Goal: Task Accomplishment & Management: Manage account settings

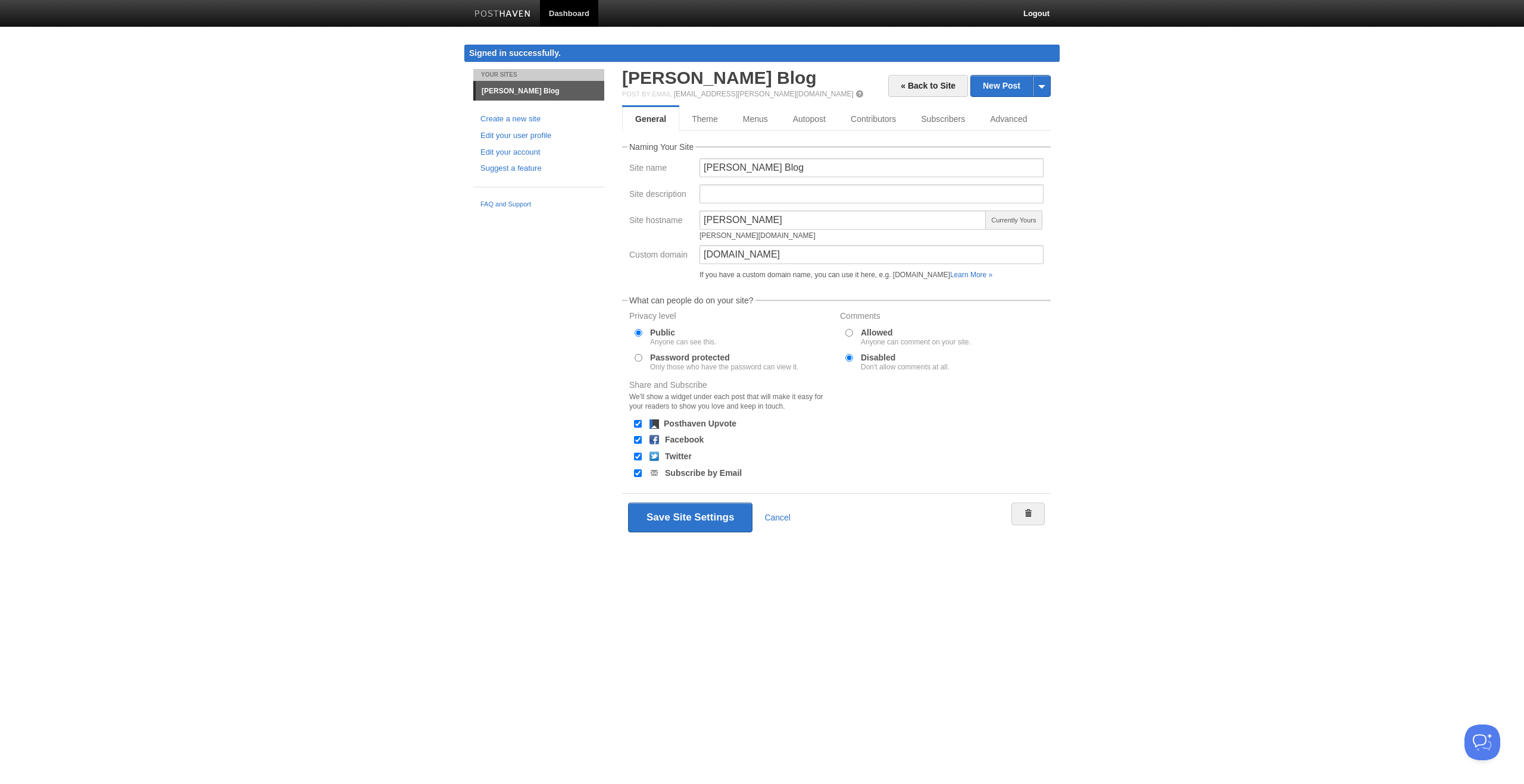
click at [550, 277] on div "Your Sites [PERSON_NAME] Blog Create a new site Edit your user profile Edit you…" at bounding box center [762, 323] width 595 height 507
click at [442, 296] on body "Dashboard Logout Signed in successfully. Signed in successfully. × Your Sites […" at bounding box center [762, 288] width 1524 height 577
click at [687, 538] on div "Save Site Settings Cancel" at bounding box center [836, 518] width 429 height 49
click at [694, 524] on button "Save Site Settings" at bounding box center [690, 518] width 124 height 29
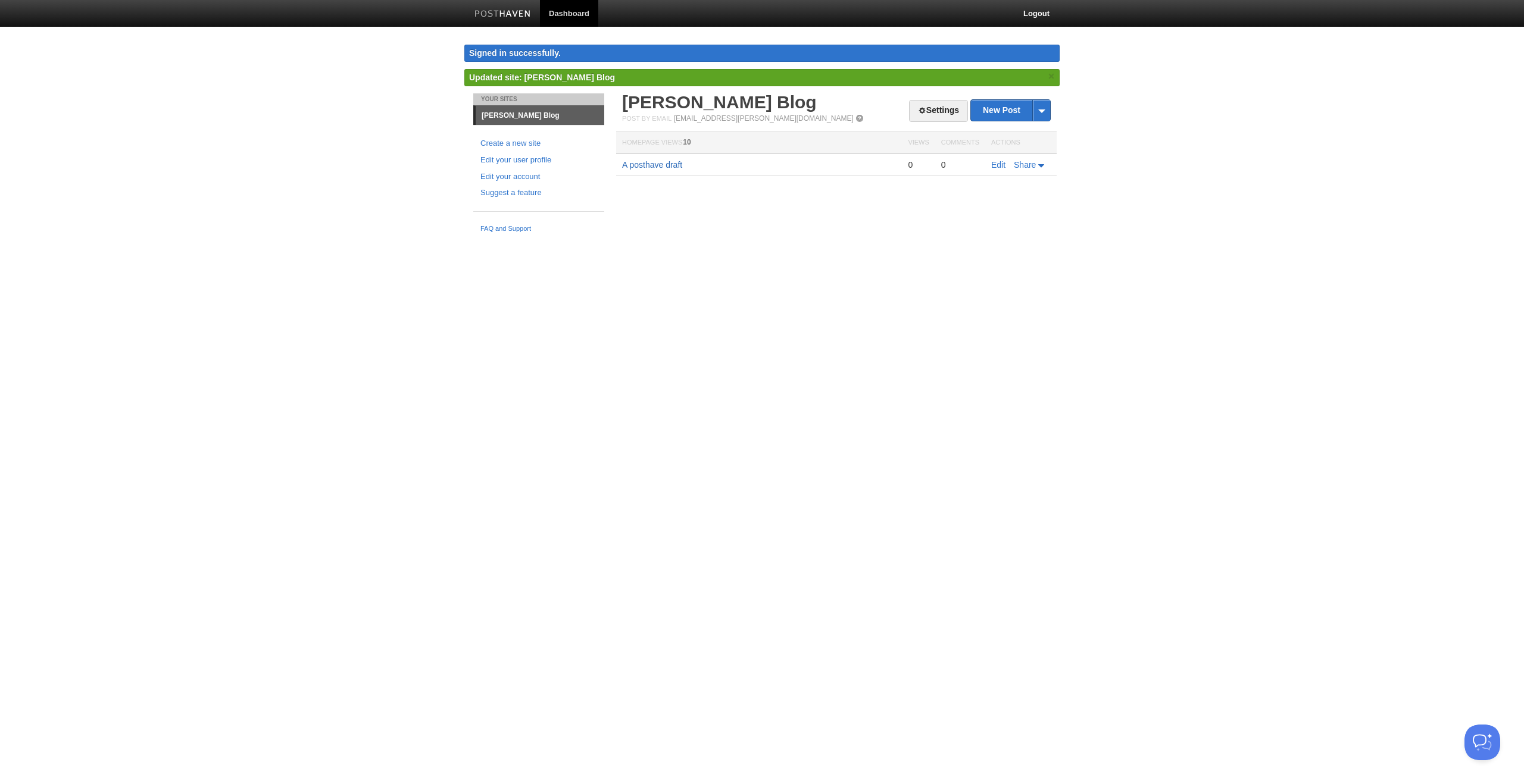
click at [665, 167] on link "A posthave draft" at bounding box center [652, 165] width 60 height 10
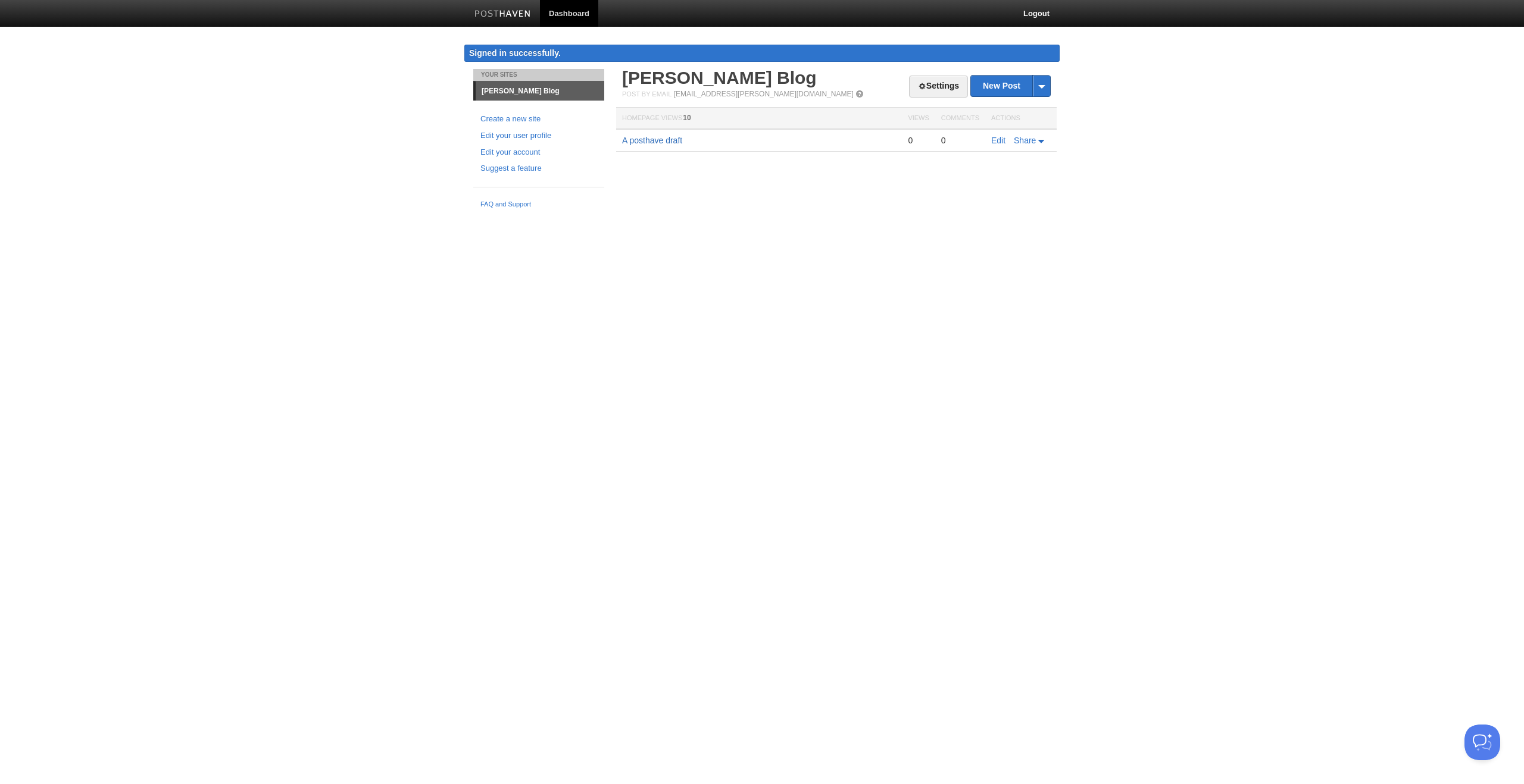
click at [650, 139] on link "A posthave draft" at bounding box center [652, 140] width 60 height 10
click at [504, 201] on link "FAQ and Support" at bounding box center [539, 204] width 117 height 11
click at [556, 15] on link "Dashboard" at bounding box center [569, 13] width 58 height 26
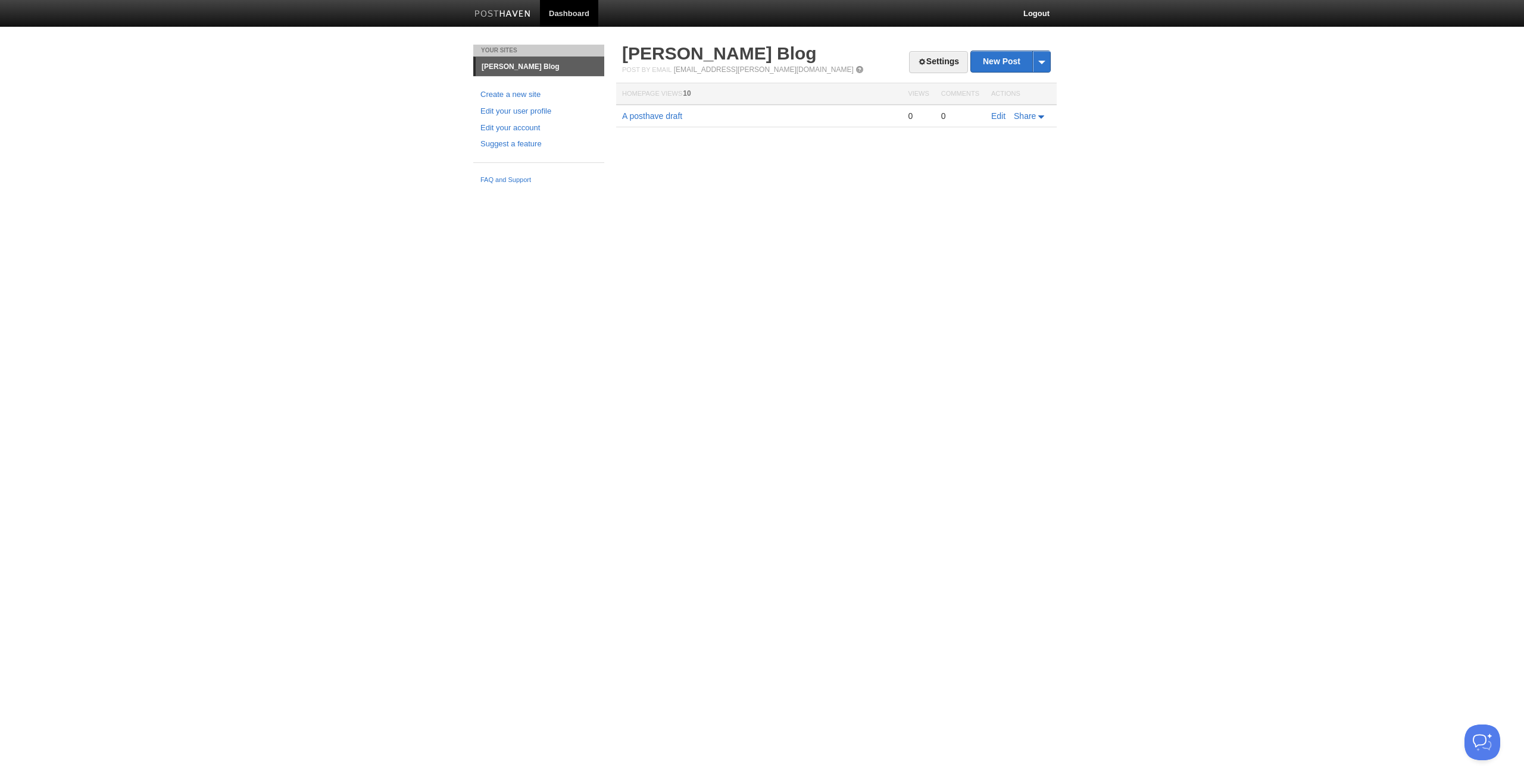
click at [1035, 123] on td "Edit Share" at bounding box center [1021, 115] width 71 height 23
click at [1038, 118] on icon at bounding box center [1042, 117] width 8 height 4
click at [806, 190] on html "Dashboard Logout Your Sites Suprith Reddy Blog Create a new site Edit your user…" at bounding box center [762, 95] width 1524 height 190
click at [527, 65] on link "[PERSON_NAME] Blog" at bounding box center [539, 67] width 129 height 19
click at [537, 65] on link "[PERSON_NAME] Blog" at bounding box center [539, 67] width 129 height 19
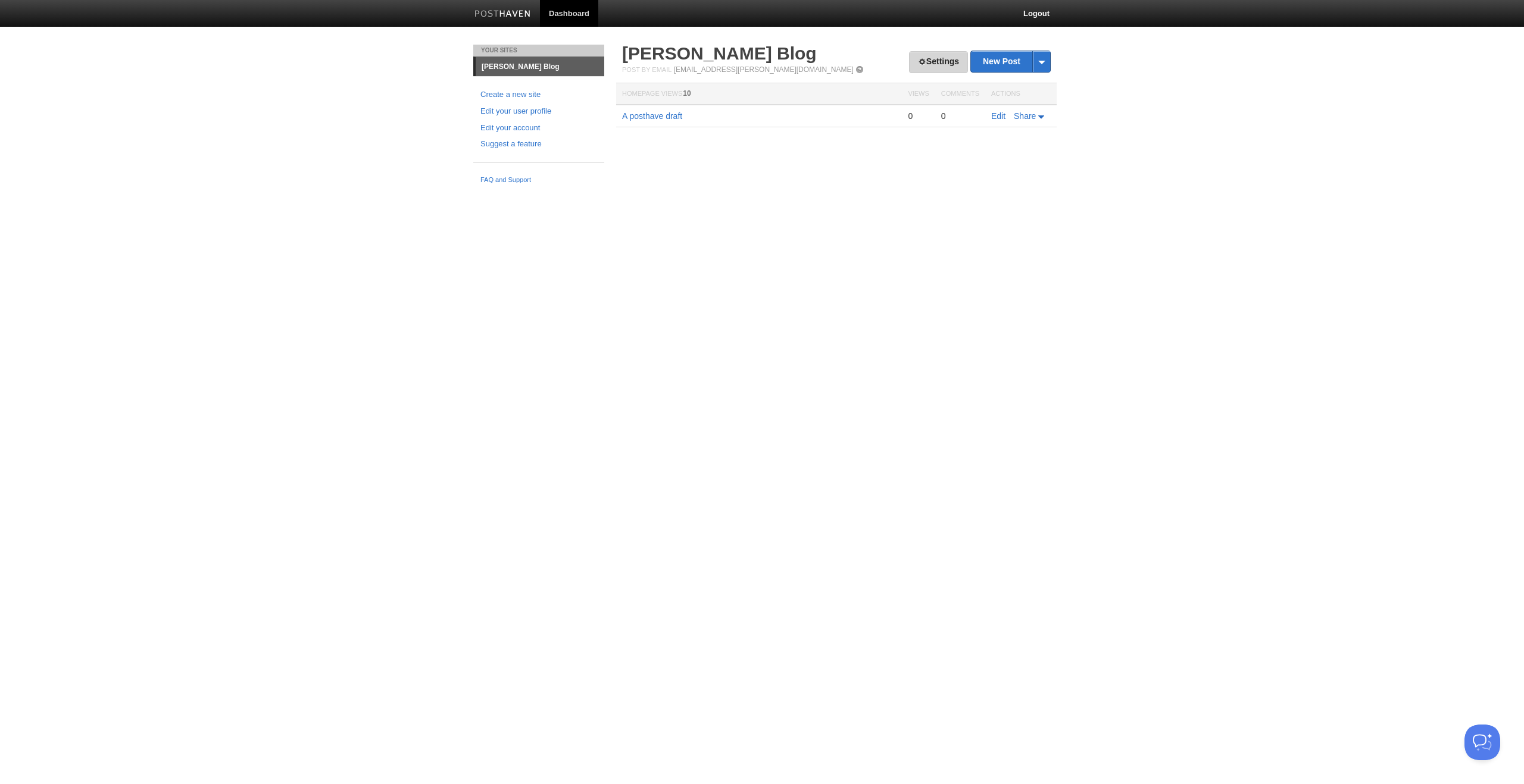
click at [937, 63] on link "Settings" at bounding box center [938, 63] width 59 height 22
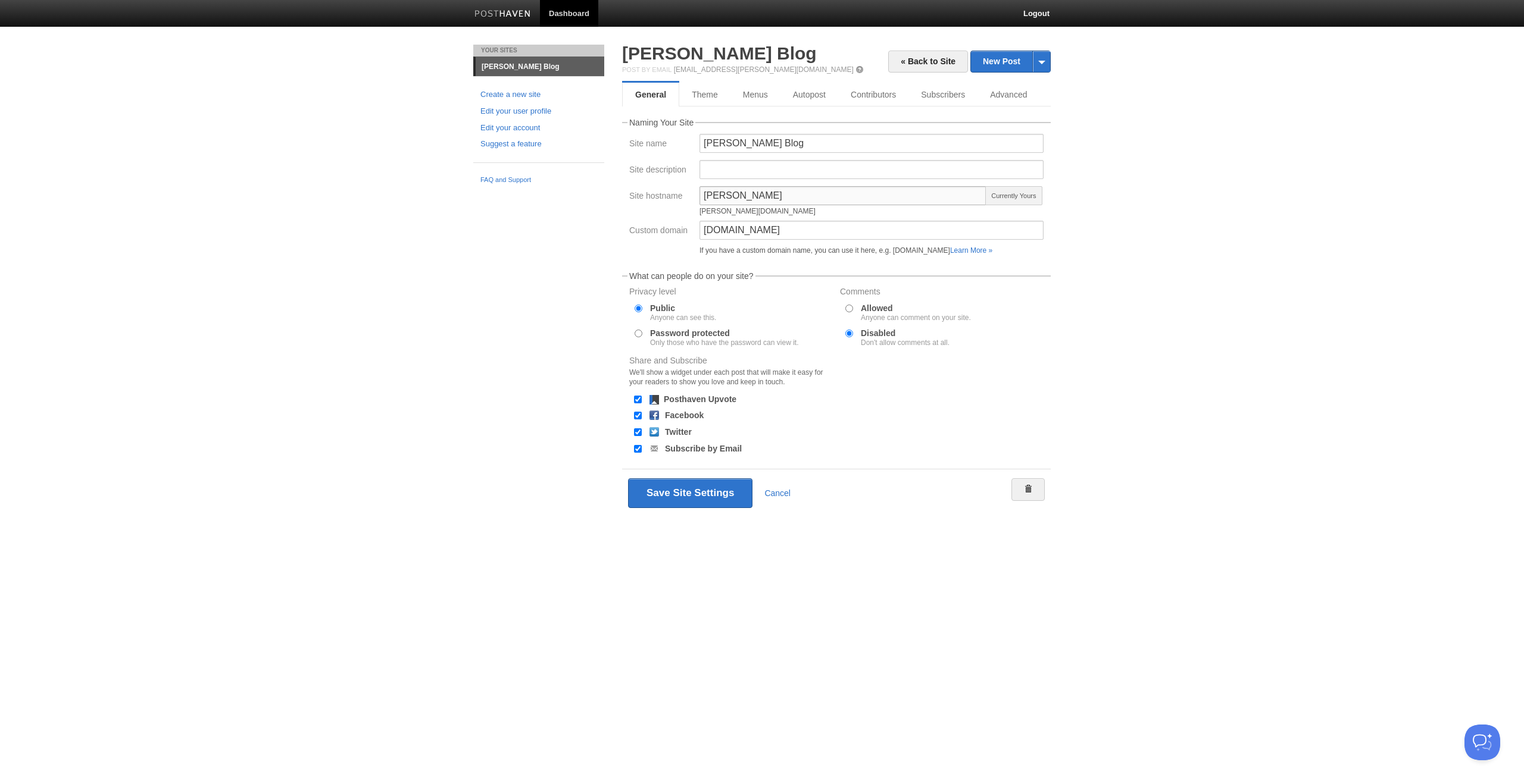
click at [712, 193] on input "[PERSON_NAME]" at bounding box center [843, 196] width 287 height 19
click at [713, 199] on input "[PERSON_NAME]" at bounding box center [843, 196] width 287 height 19
click at [618, 221] on div "« Back to Site New Post by Web by Email Suprith Reddy Blog Post by Email post@s…" at bounding box center [836, 299] width 447 height 507
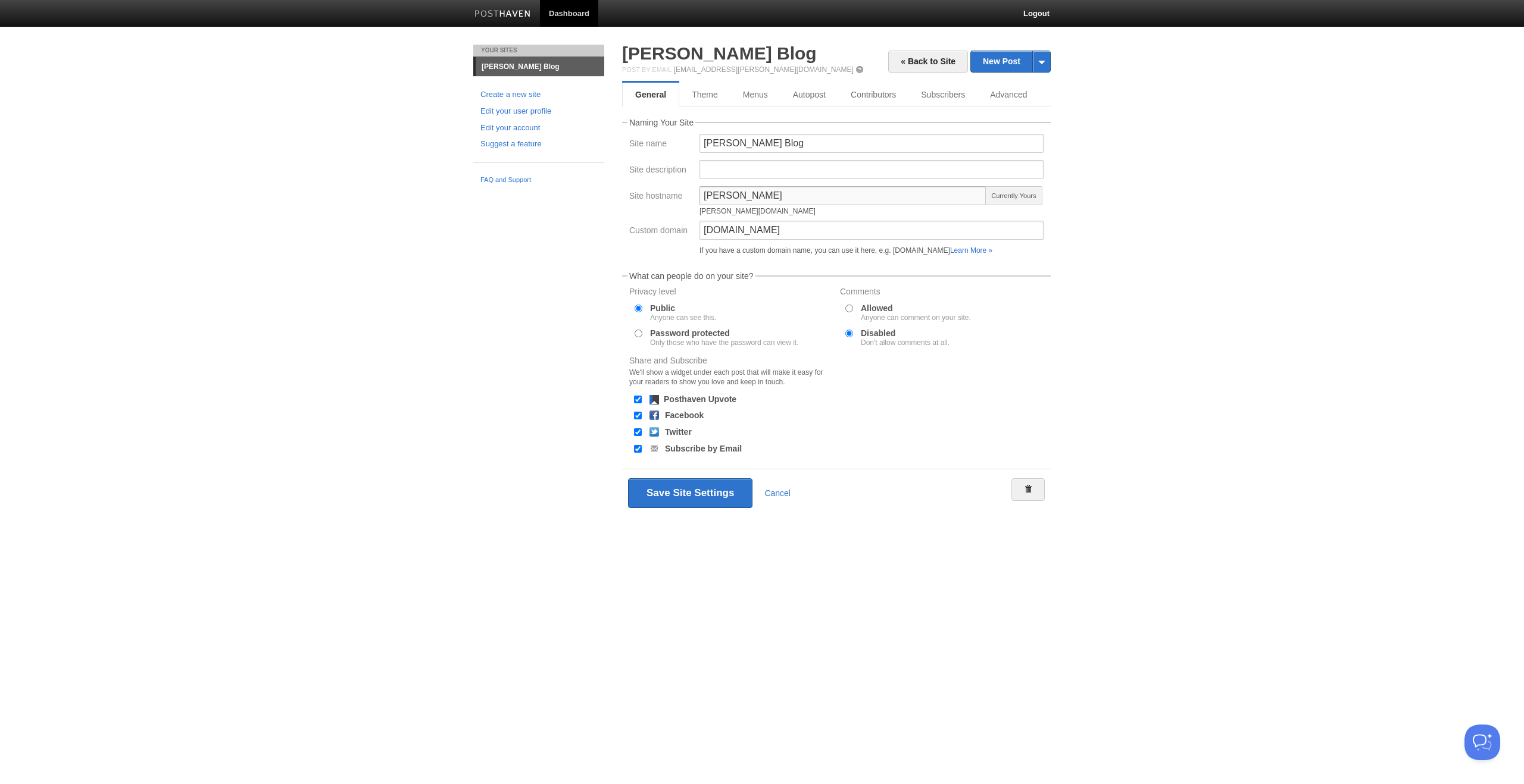
drag, startPoint x: 812, startPoint y: 203, endPoint x: 790, endPoint y: 196, distance: 23.1
click at [812, 203] on input "[PERSON_NAME]" at bounding box center [843, 196] width 287 height 19
click at [698, 496] on button "Save Site Settings" at bounding box center [690, 493] width 124 height 29
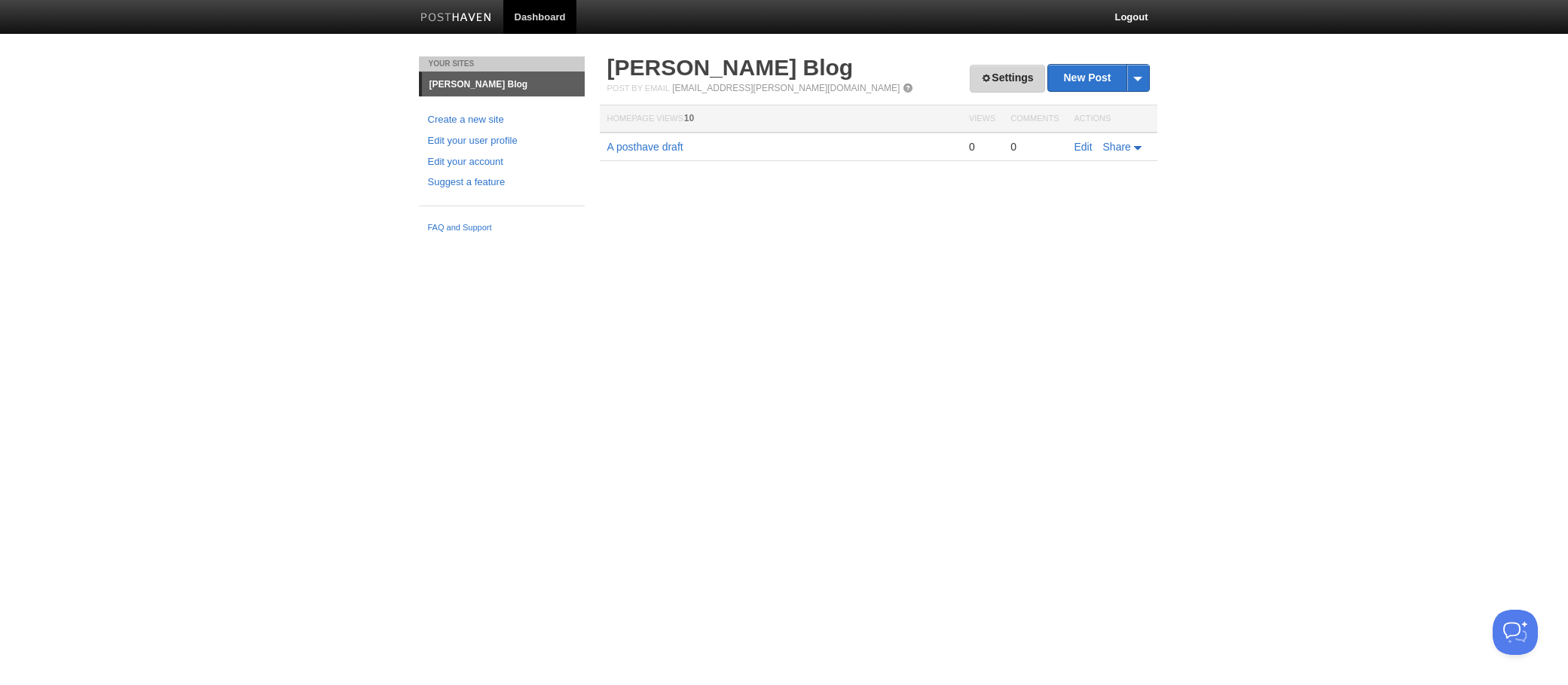
click at [1007, 83] on link "Settings" at bounding box center [1007, 79] width 74 height 28
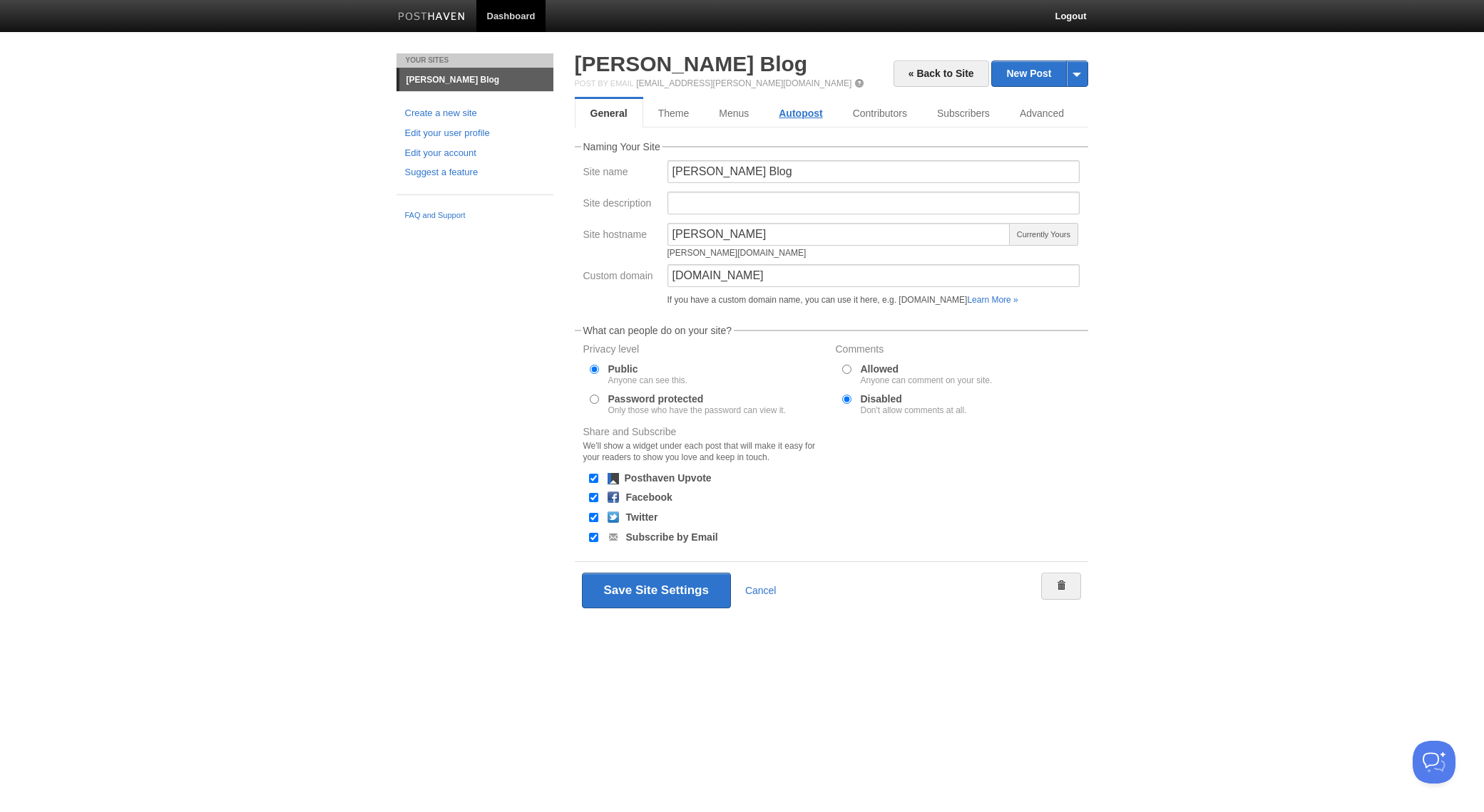
click at [806, 117] on link "Autopost" at bounding box center [800, 113] width 73 height 28
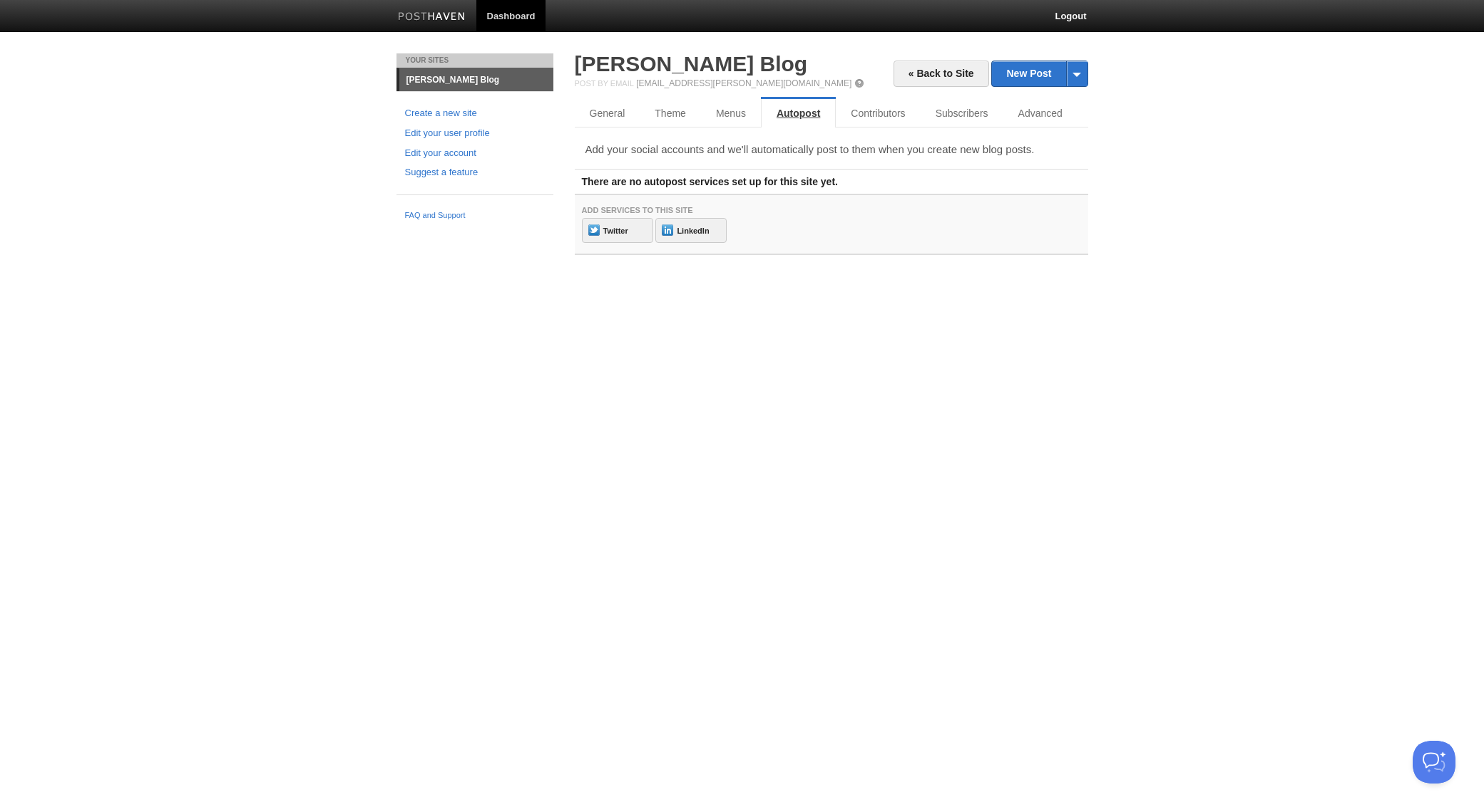
click at [761, 117] on link "Autopost" at bounding box center [798, 113] width 75 height 28
click at [730, 115] on link "Menus" at bounding box center [731, 113] width 62 height 28
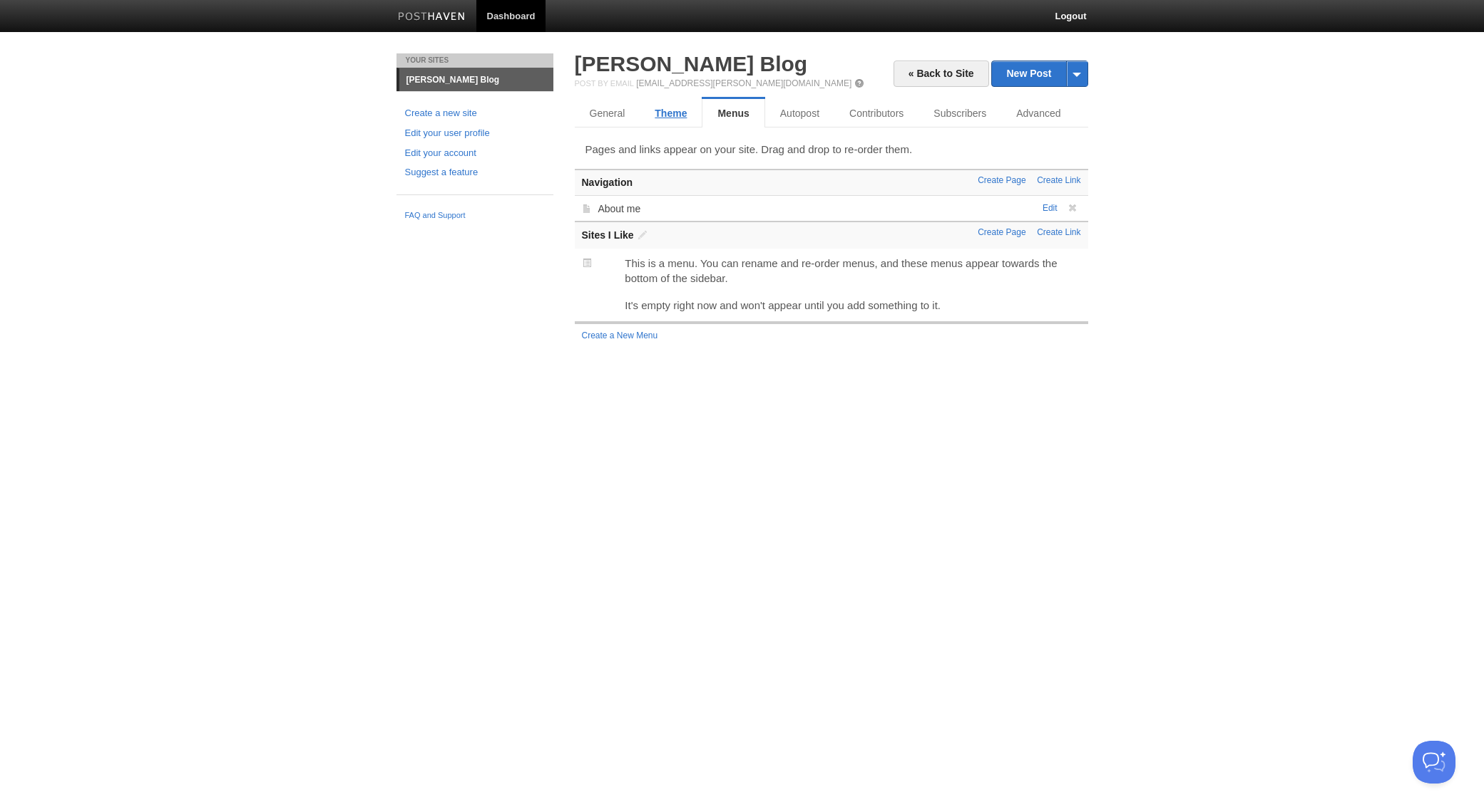
click at [661, 125] on link "Theme" at bounding box center [671, 113] width 62 height 28
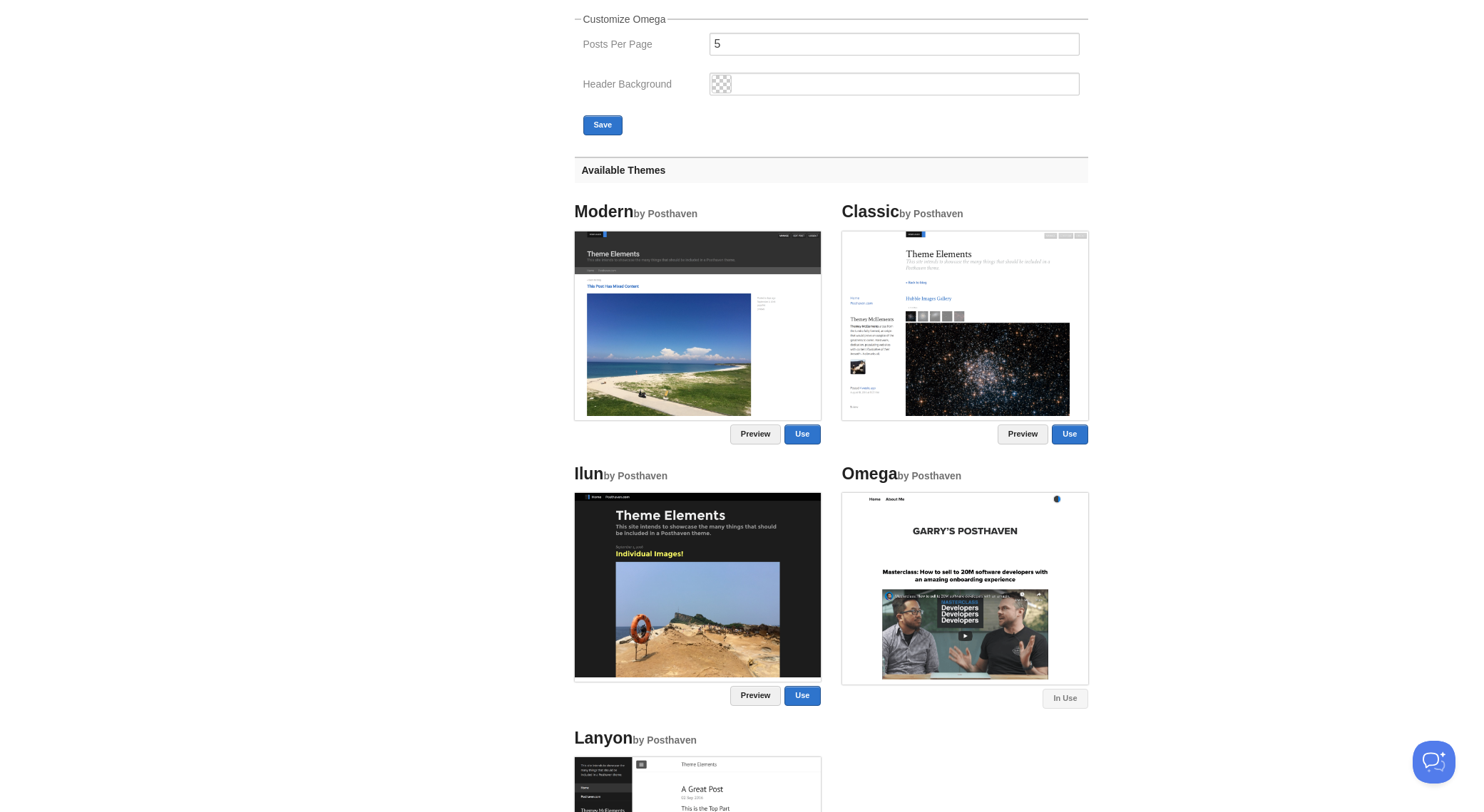
scroll to position [420, 0]
click at [1065, 444] on link "Use" at bounding box center [1069, 435] width 35 height 20
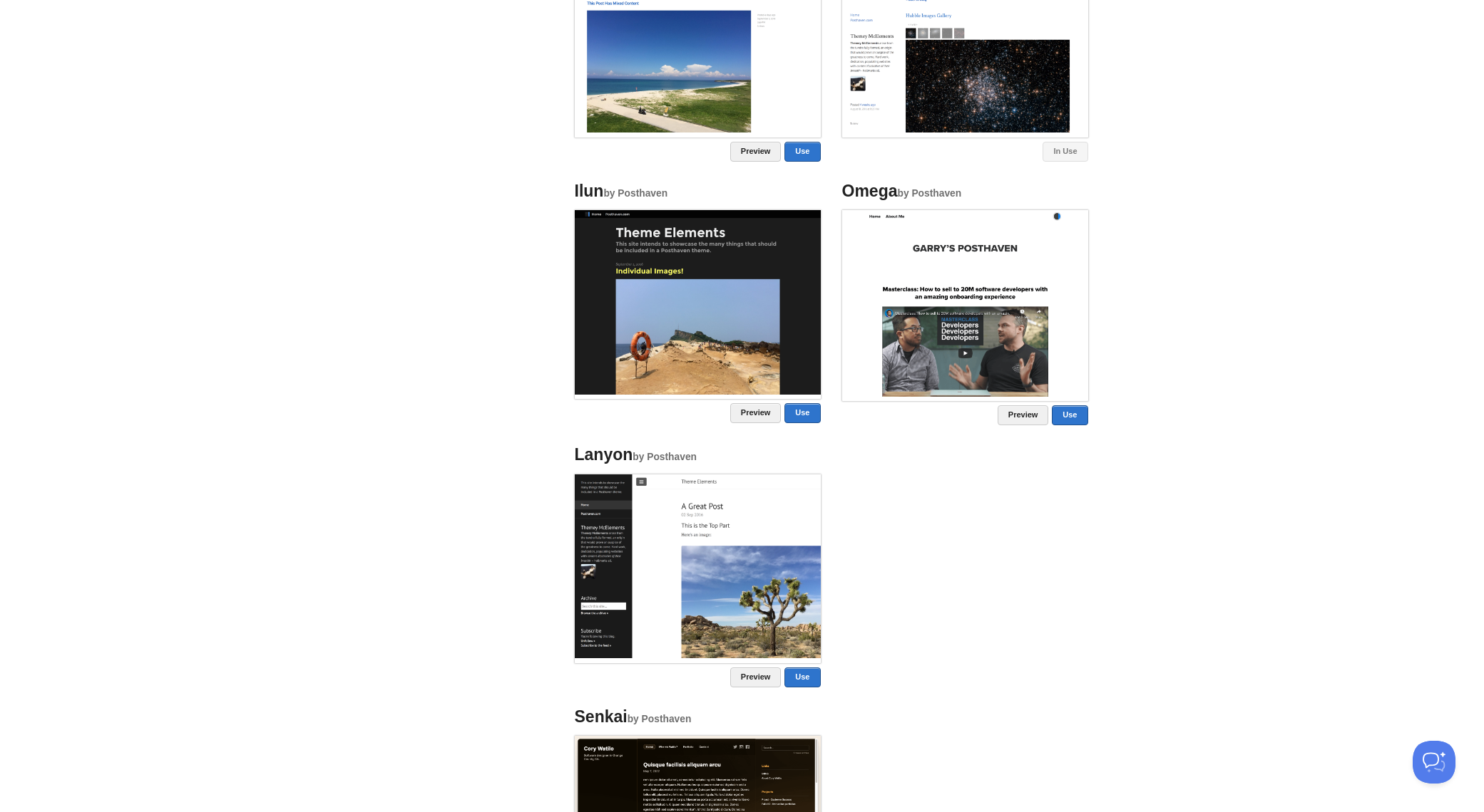
scroll to position [777, 0]
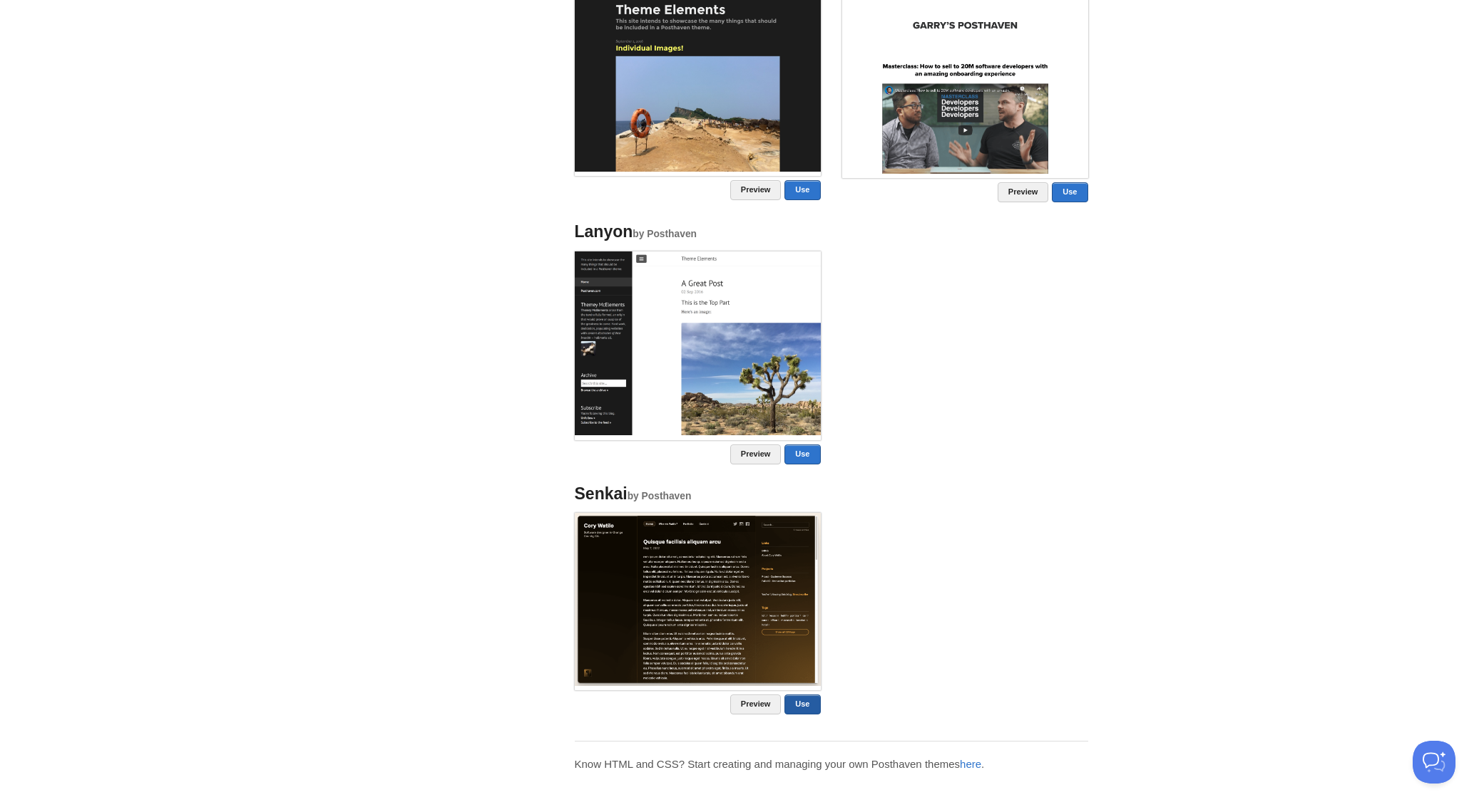
click at [801, 704] on link "Use" at bounding box center [802, 705] width 35 height 20
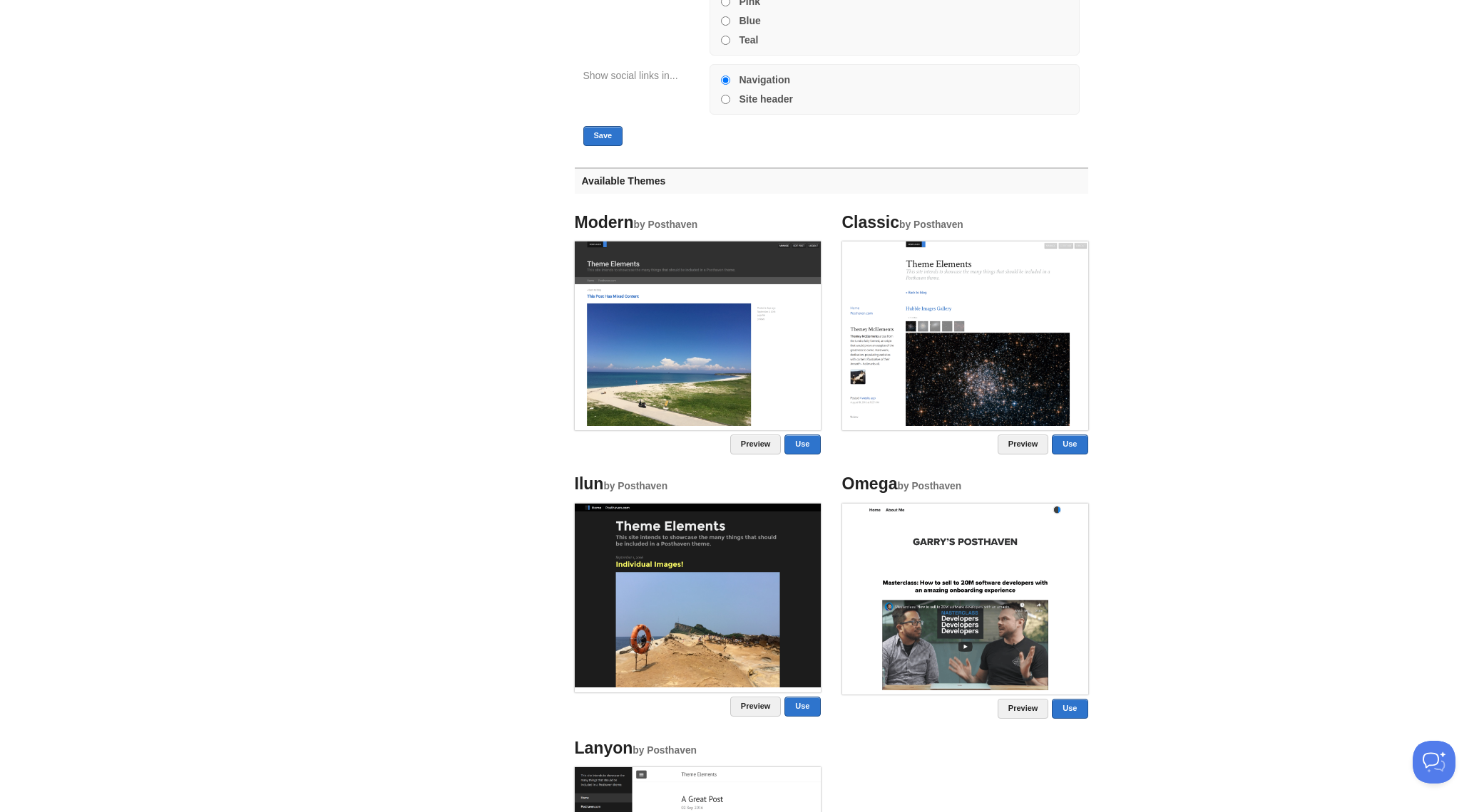
scroll to position [500, 0]
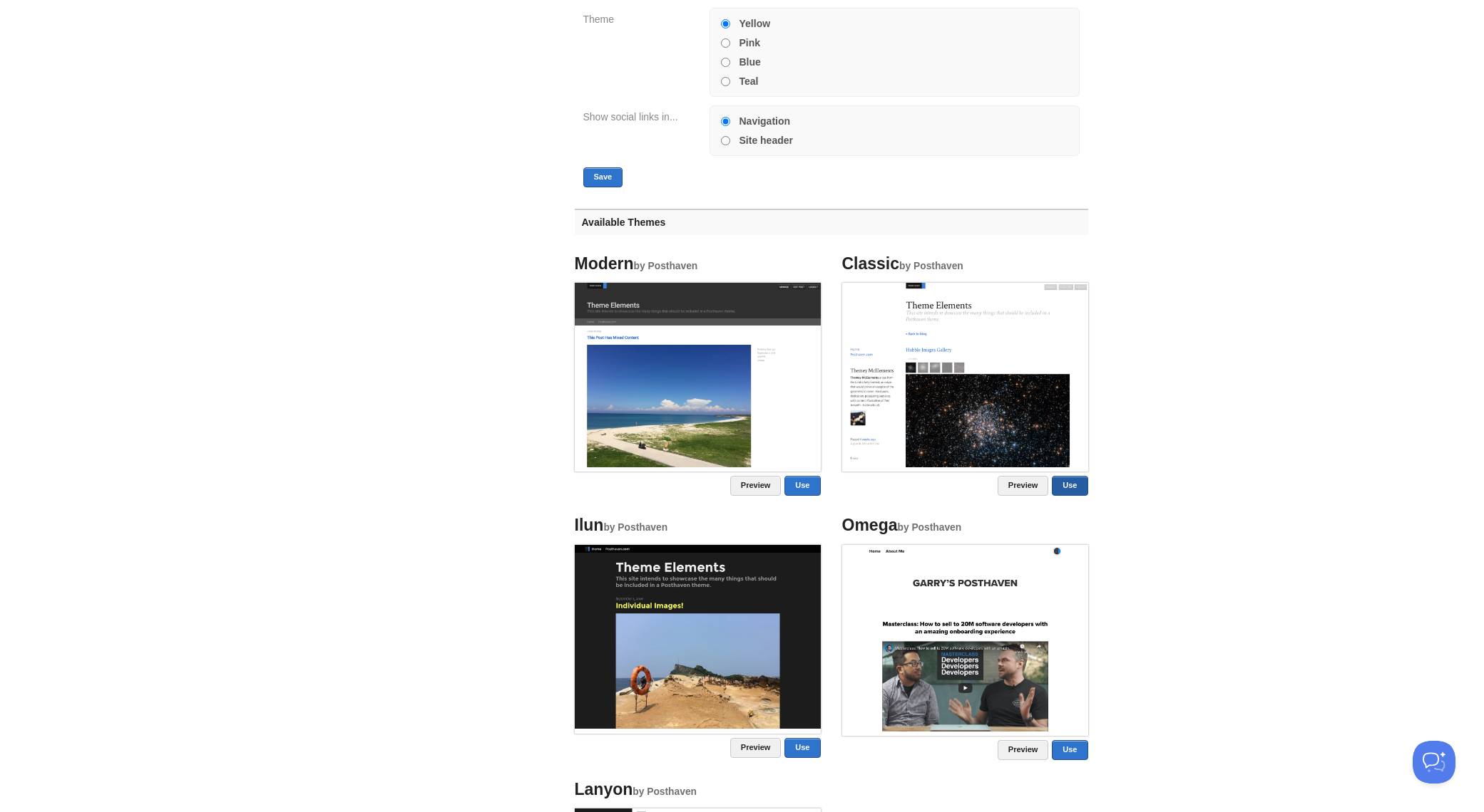
click at [1078, 491] on link "Use" at bounding box center [1069, 485] width 35 height 20
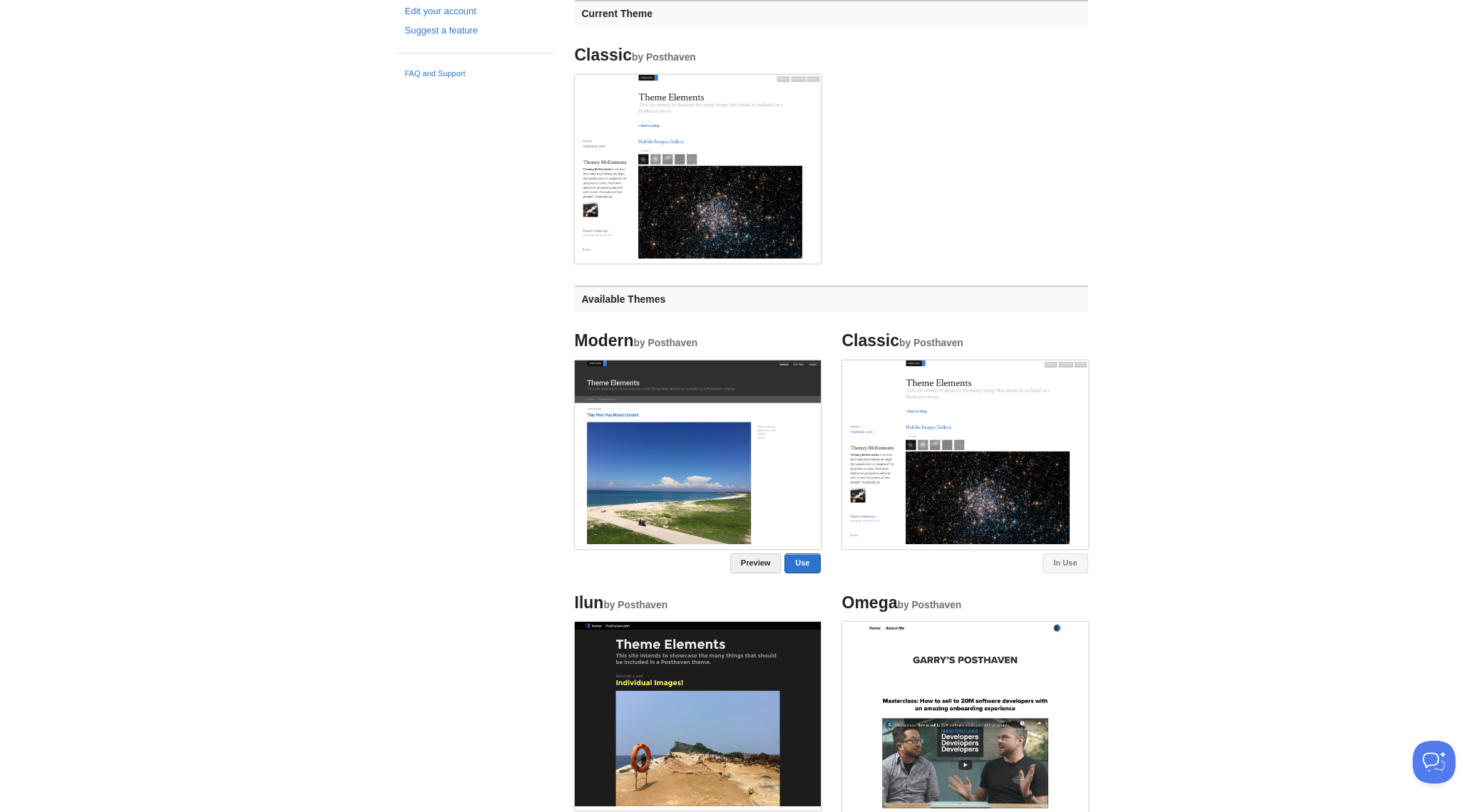
scroll to position [0, 0]
